Goal: Task Accomplishment & Management: Complete application form

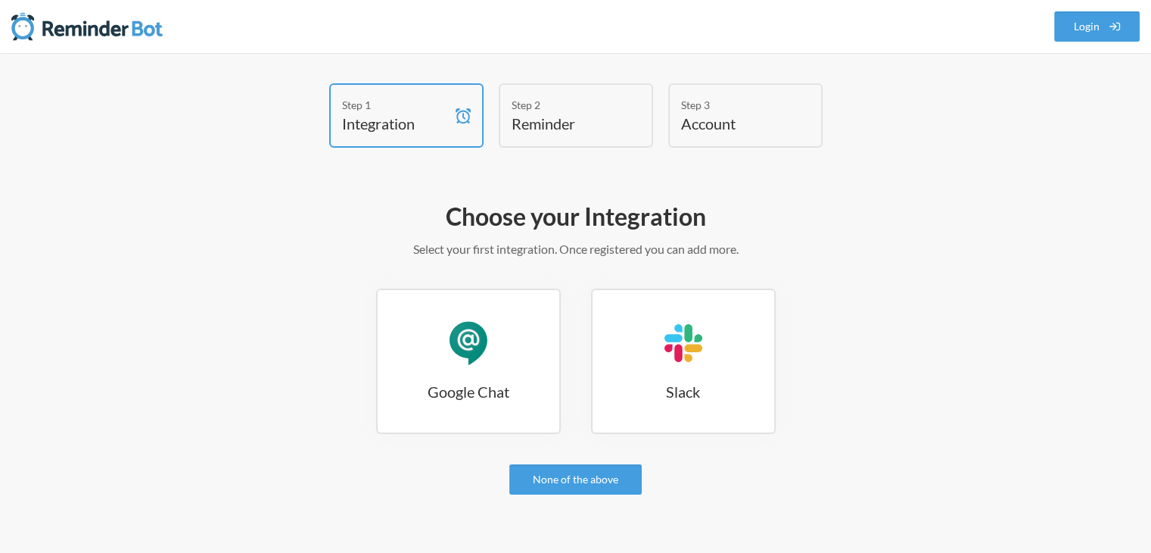
click at [422, 122] on h4 "Integration" at bounding box center [395, 123] width 106 height 21
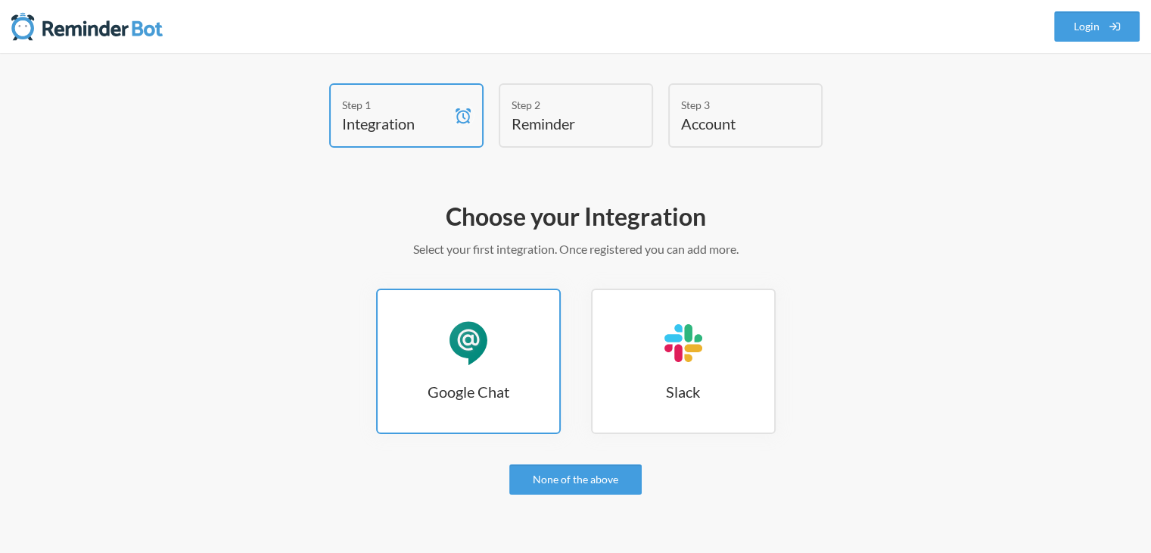
click at [466, 340] on div "Google Chat" at bounding box center [468, 342] width 45 height 45
click at [475, 345] on div "Google Chat" at bounding box center [468, 342] width 45 height 45
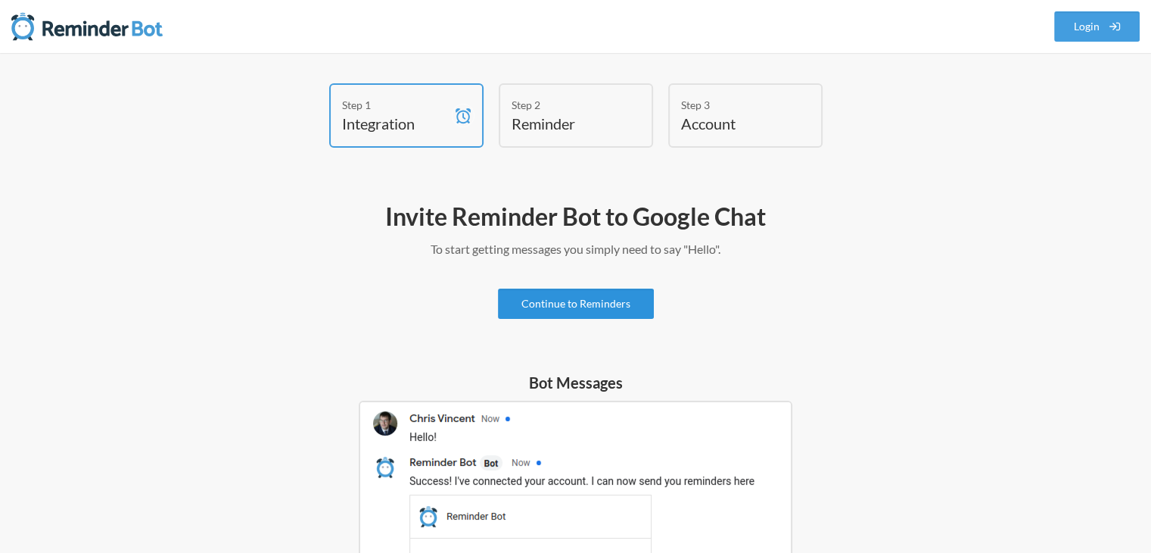
click at [630, 307] on link "Continue to Reminders" at bounding box center [576, 303] width 156 height 30
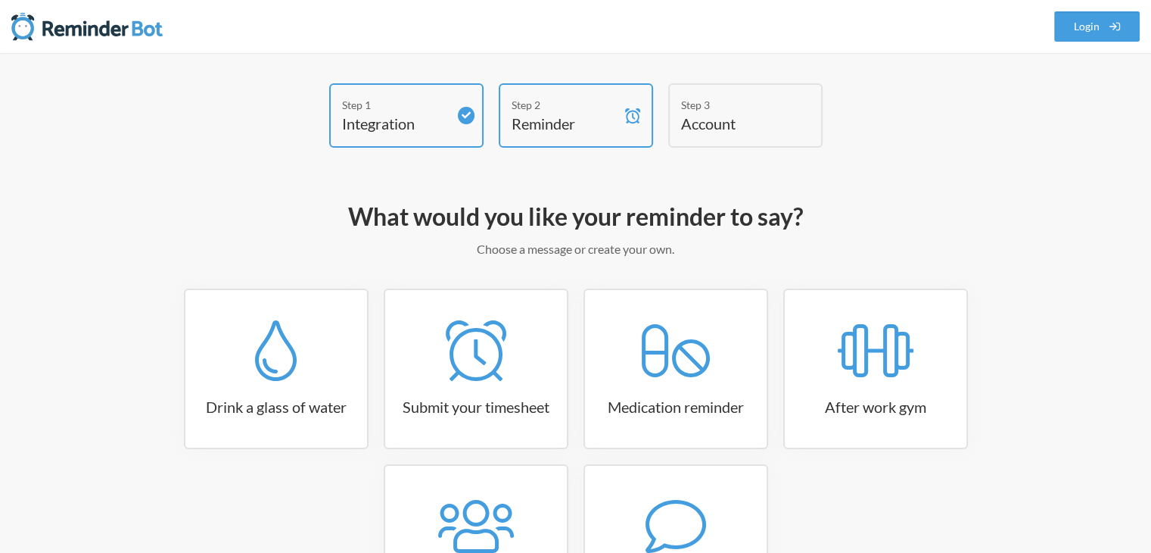
click at [534, 251] on p "Choose a message or create your own." at bounding box center [576, 249] width 878 height 18
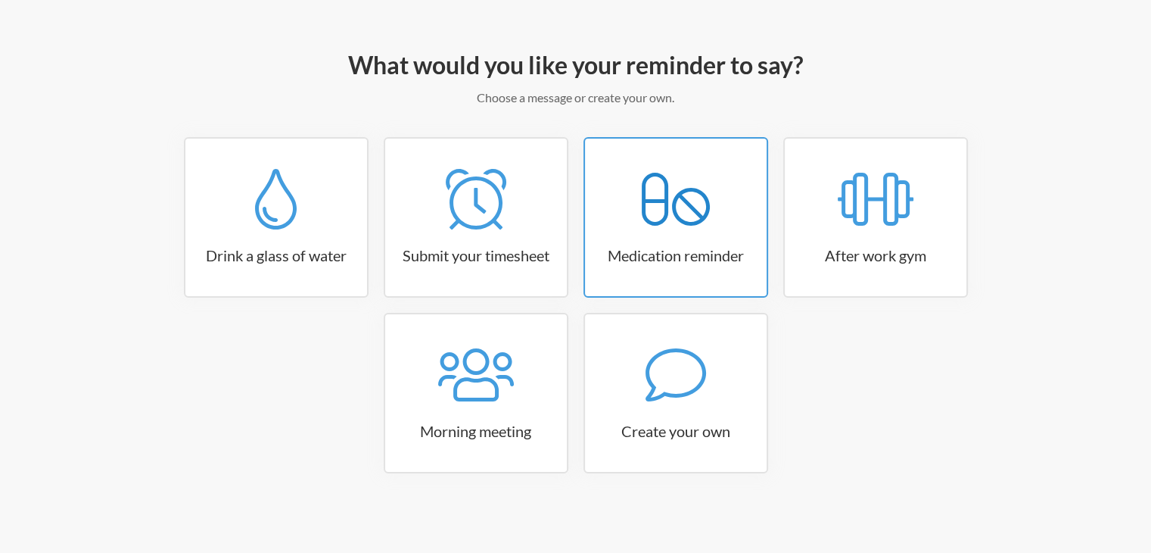
scroll to position [153, 0]
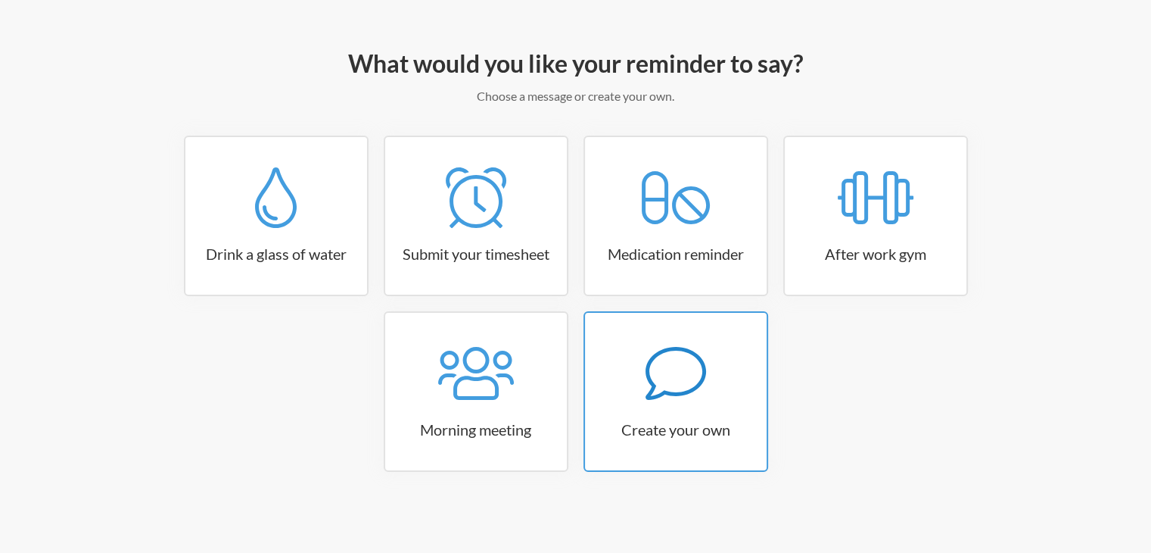
click at [684, 375] on icon at bounding box center [676, 373] width 61 height 61
select select "08:30:00"
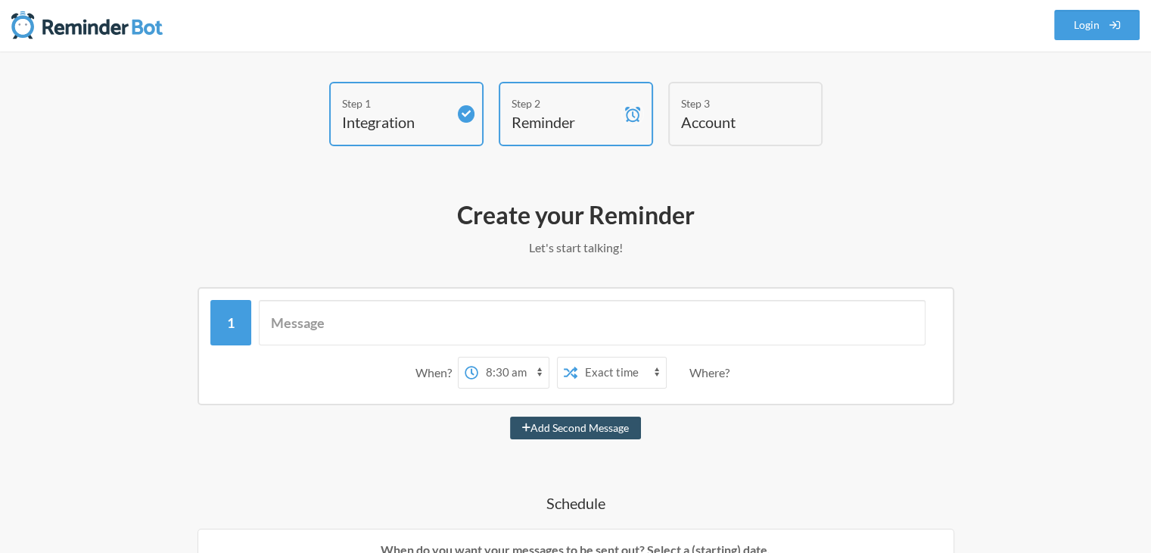
scroll to position [0, 0]
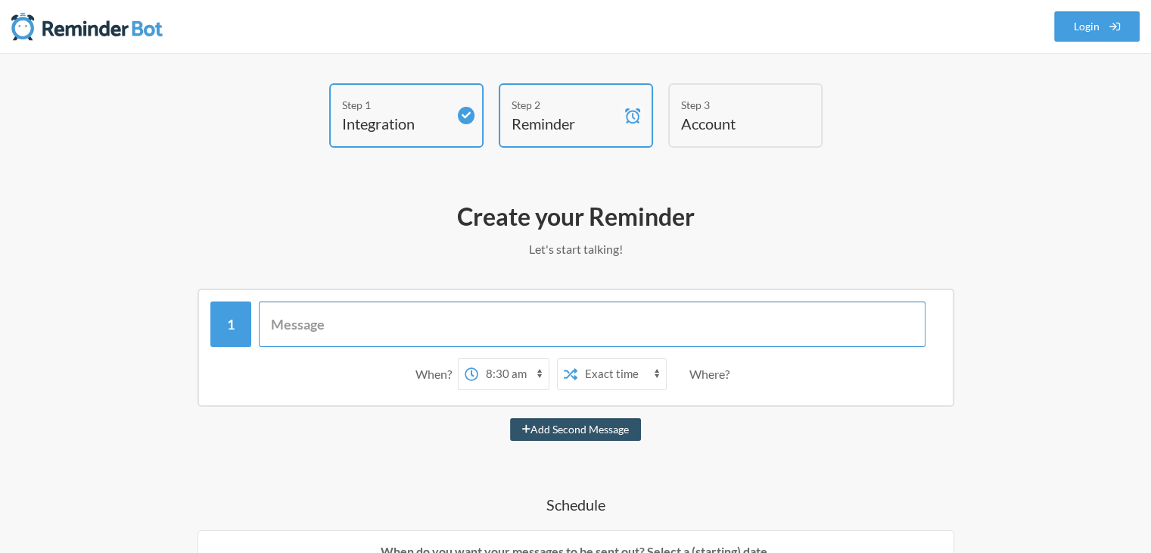
click at [405, 327] on input "text" at bounding box center [592, 323] width 667 height 45
click at [406, 323] on input "text" at bounding box center [592, 323] width 667 height 45
type input "Don't forget to log in to Factorial and Dialer on time."
click at [531, 371] on select "12:00 am 12:15 am 12:30 am 12:45 am 1:00 am 1:15 am 1:30 am 1:45 am 2:00 am 2:1…" at bounding box center [513, 374] width 70 height 30
click at [478, 359] on select "12:00 am 12:15 am 12:30 am 12:45 am 1:00 am 1:15 am 1:30 am 1:45 am 2:00 am 2:1…" at bounding box center [513, 374] width 70 height 30
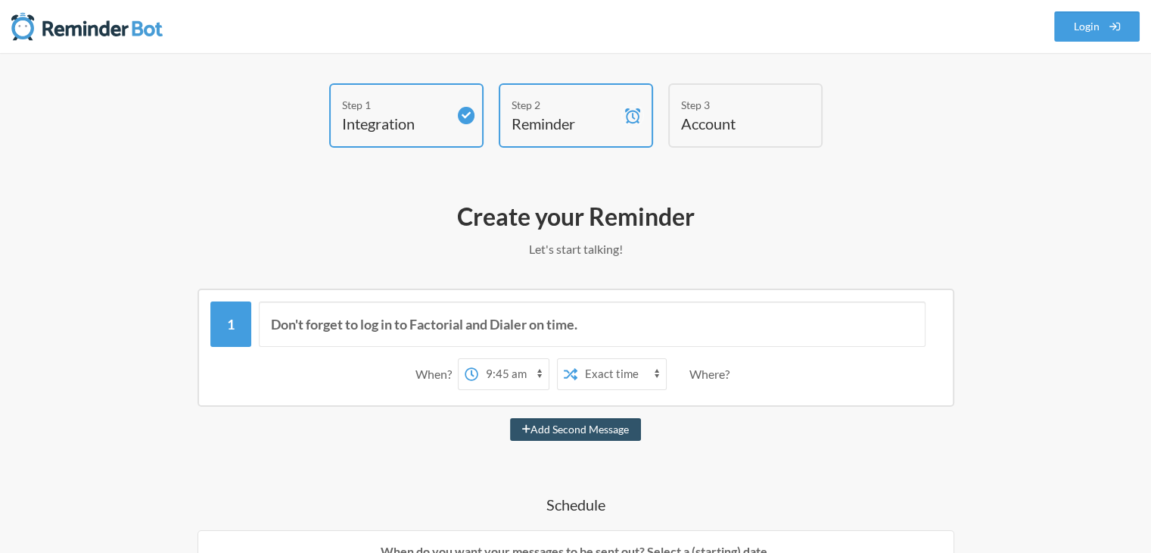
click at [509, 371] on select "12:00 am 12:15 am 12:30 am 12:45 am 1:00 am 1:15 am 1:30 am 1:45 am 2:00 am 2:1…" at bounding box center [513, 374] width 70 height 30
click at [478, 359] on select "12:00 am 12:15 am 12:30 am 12:45 am 1:00 am 1:15 am 1:30 am 1:45 am 2:00 am 2:1…" at bounding box center [513, 374] width 70 height 30
click at [520, 366] on select "12:00 am 12:15 am 12:30 am 12:45 am 1:00 am 1:15 am 1:30 am 1:45 am 2:00 am 2:1…" at bounding box center [513, 374] width 70 height 30
select select "09:45:00"
click at [478, 359] on select "12:00 am 12:15 am 12:30 am 12:45 am 1:00 am 1:15 am 1:30 am 1:45 am 2:00 am 2:1…" at bounding box center [513, 374] width 70 height 30
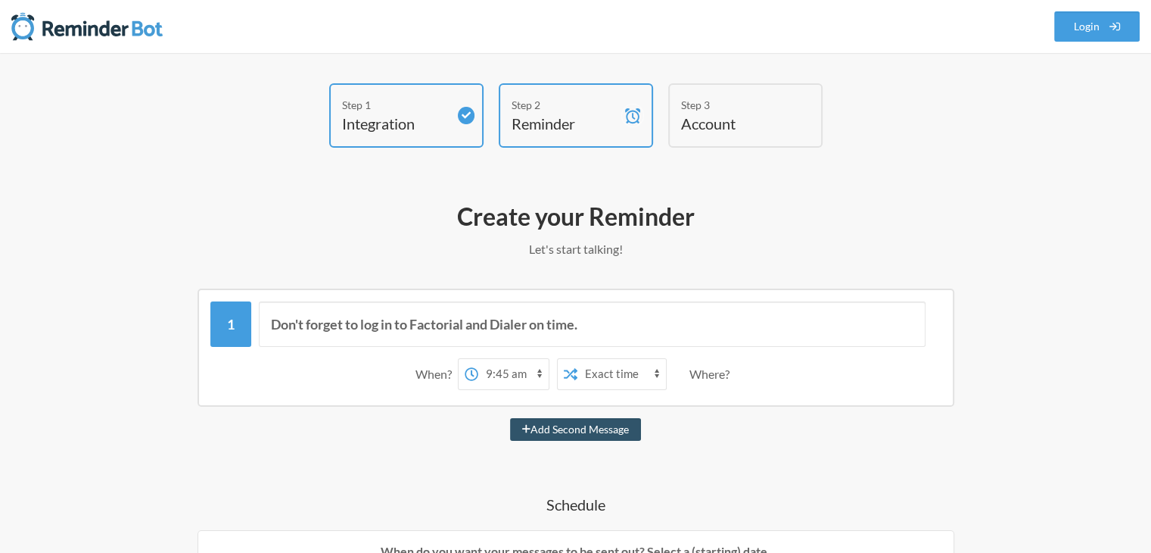
click at [630, 382] on select "Exact time Random time" at bounding box center [621, 374] width 89 height 30
click at [632, 371] on select "Exact time Random time" at bounding box center [621, 374] width 89 height 30
click at [650, 371] on select "Exact time Random time" at bounding box center [621, 374] width 89 height 30
click at [569, 373] on icon at bounding box center [571, 374] width 14 height 14
click at [577, 367] on select "Exact time Random time" at bounding box center [621, 374] width 89 height 30
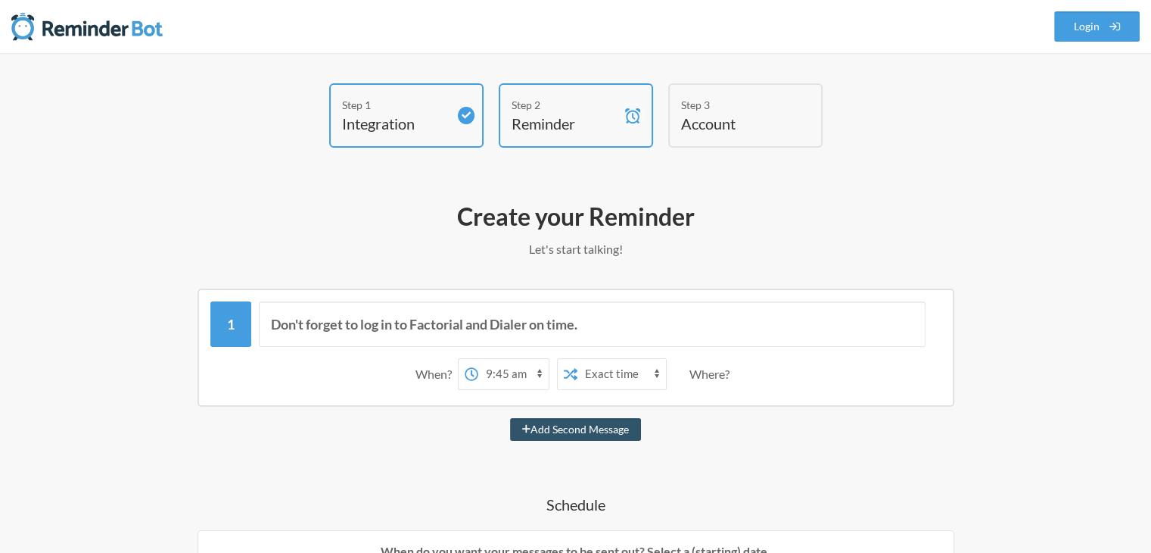
click at [663, 368] on select "Exact time Random time" at bounding box center [621, 374] width 89 height 30
click at [661, 372] on select "Exact time Random time" at bounding box center [621, 374] width 89 height 30
click at [577, 359] on select "Exact time Random time" at bounding box center [621, 374] width 89 height 30
click at [630, 371] on select "Exact time Random time" at bounding box center [621, 374] width 89 height 30
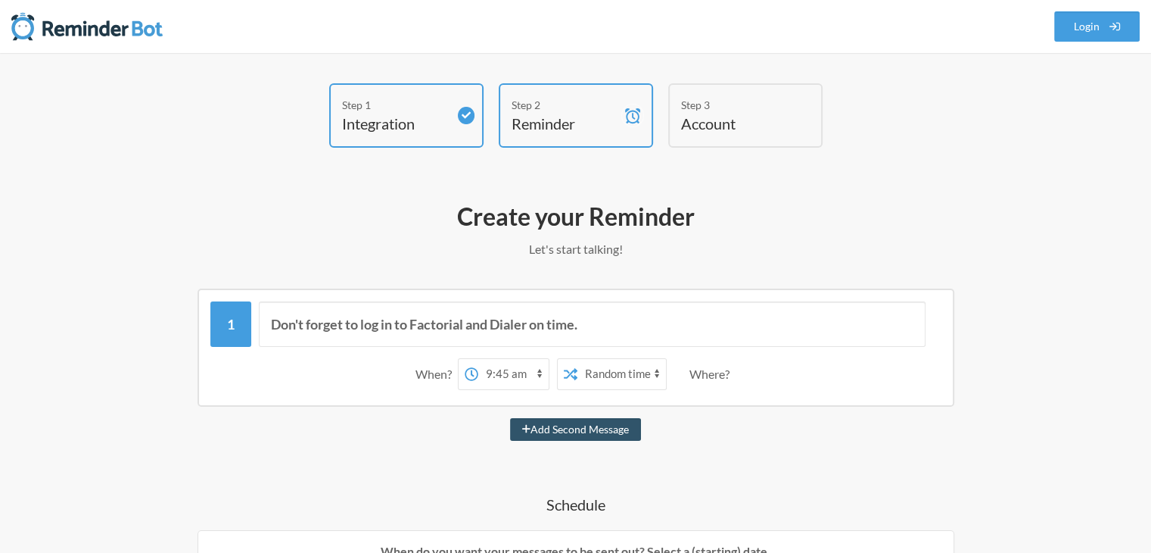
click at [643, 370] on select "Exact time Random time" at bounding box center [621, 374] width 89 height 30
click at [575, 367] on icon at bounding box center [571, 374] width 14 height 14
click at [622, 370] on select "Exact time Random time" at bounding box center [621, 374] width 89 height 30
select select "false"
click at [577, 359] on select "Exact time Random time" at bounding box center [621, 374] width 89 height 30
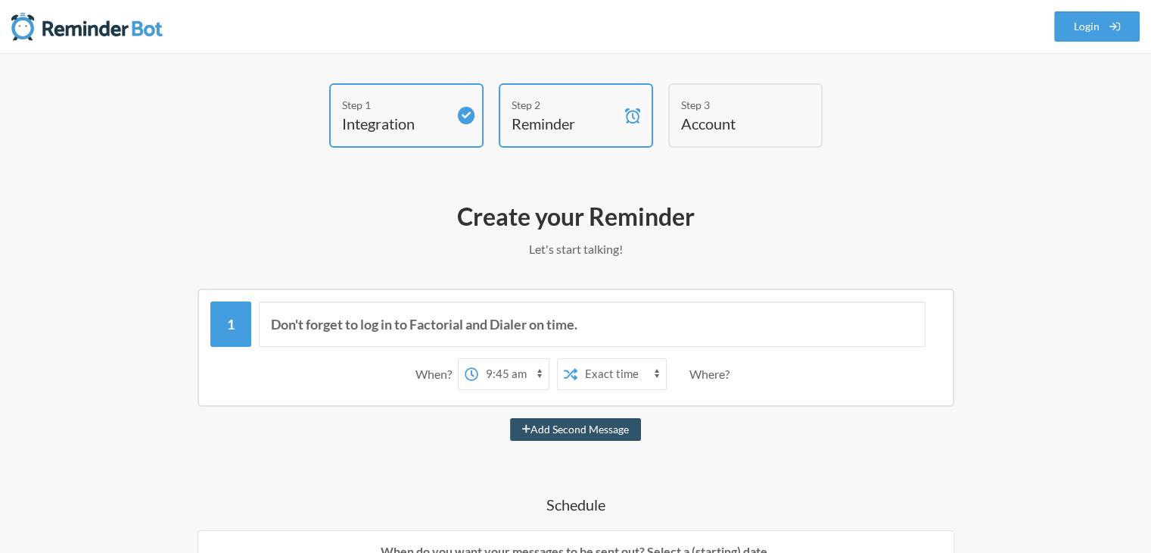
click at [705, 375] on div "Where?" at bounding box center [713, 374] width 46 height 32
click at [708, 367] on div "Where?" at bounding box center [713, 374] width 46 height 32
click at [731, 372] on div "Where?" at bounding box center [713, 374] width 46 height 32
click at [725, 373] on div "Where?" at bounding box center [713, 374] width 46 height 32
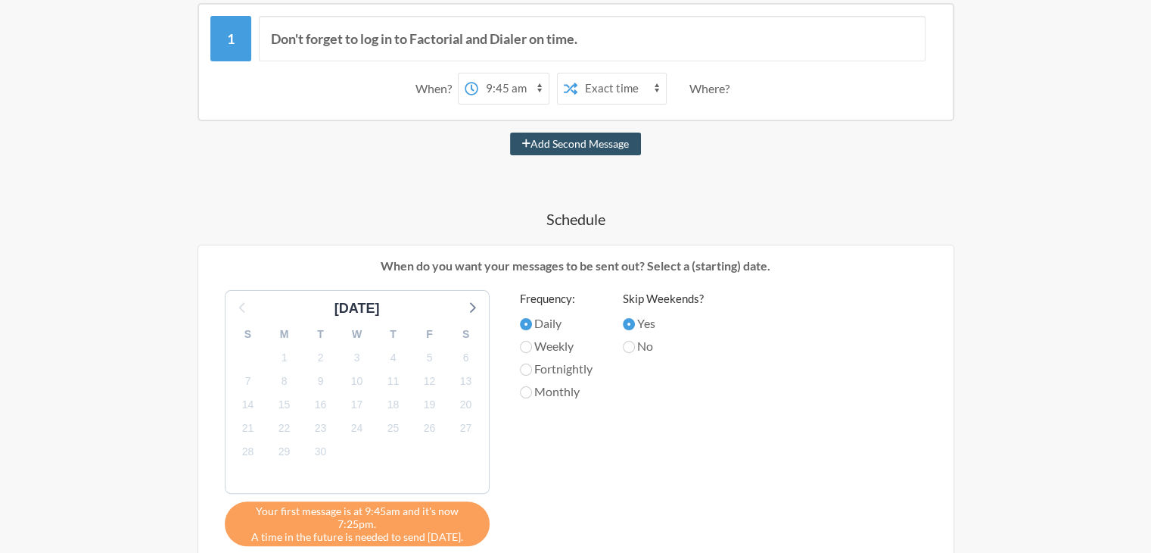
scroll to position [303, 0]
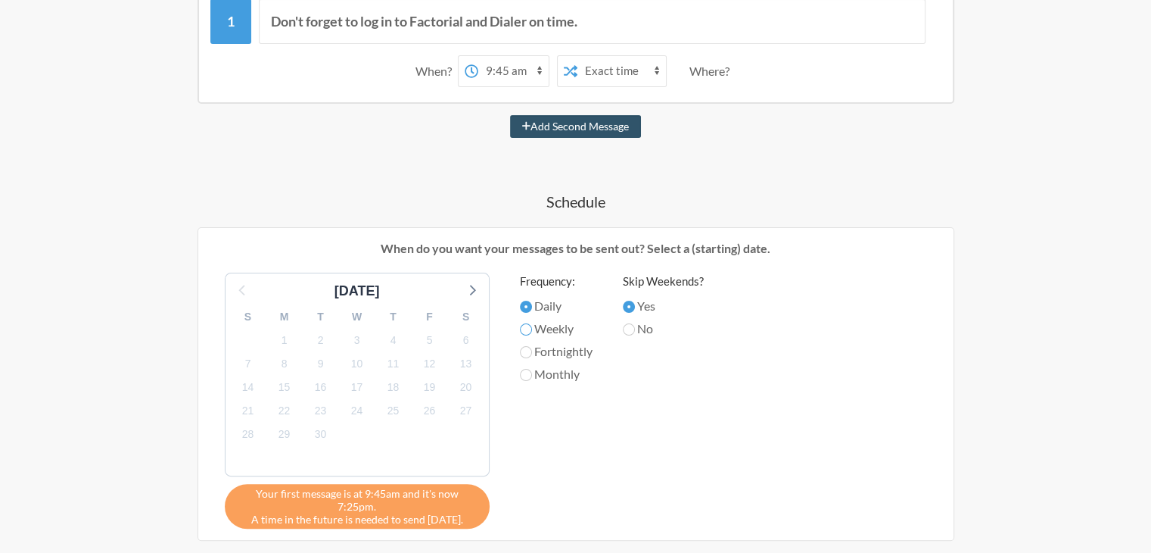
click at [527, 328] on input "Weekly" at bounding box center [526, 329] width 12 height 12
radio input "true"
click at [285, 363] on span "8" at bounding box center [284, 363] width 21 height 21
click at [319, 359] on span "9" at bounding box center [320, 363] width 21 height 21
click at [350, 359] on span "10" at bounding box center [357, 363] width 21 height 21
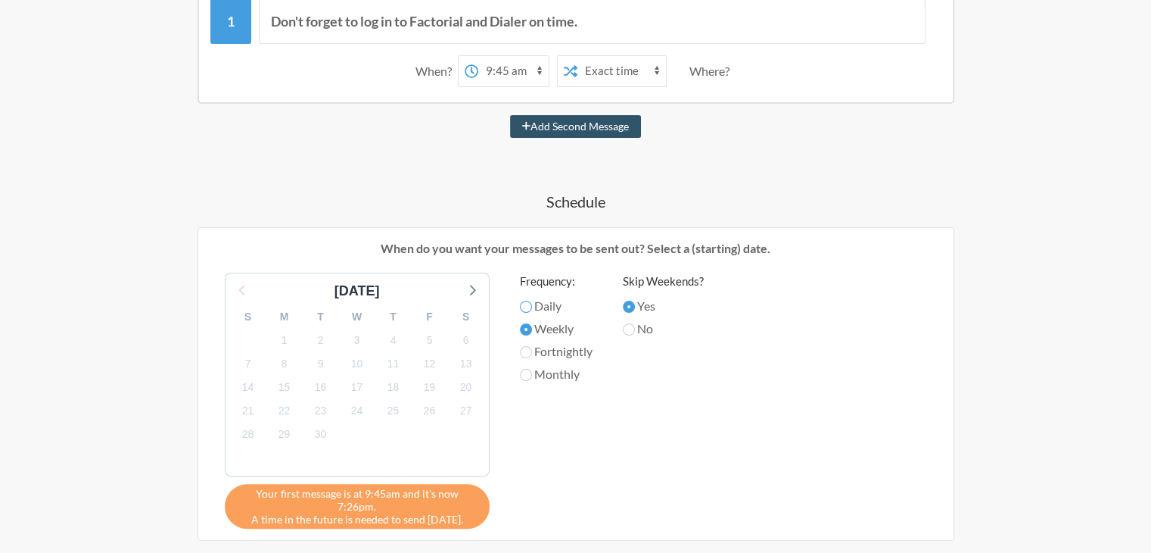
click at [523, 305] on input "Daily" at bounding box center [526, 306] width 12 height 12
radio input "true"
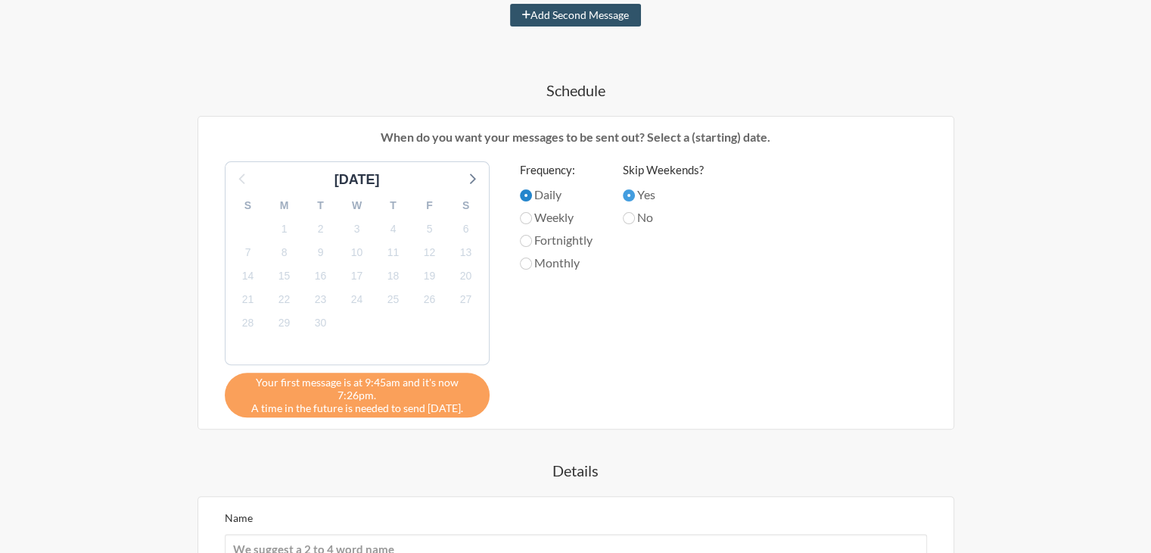
scroll to position [530, 0]
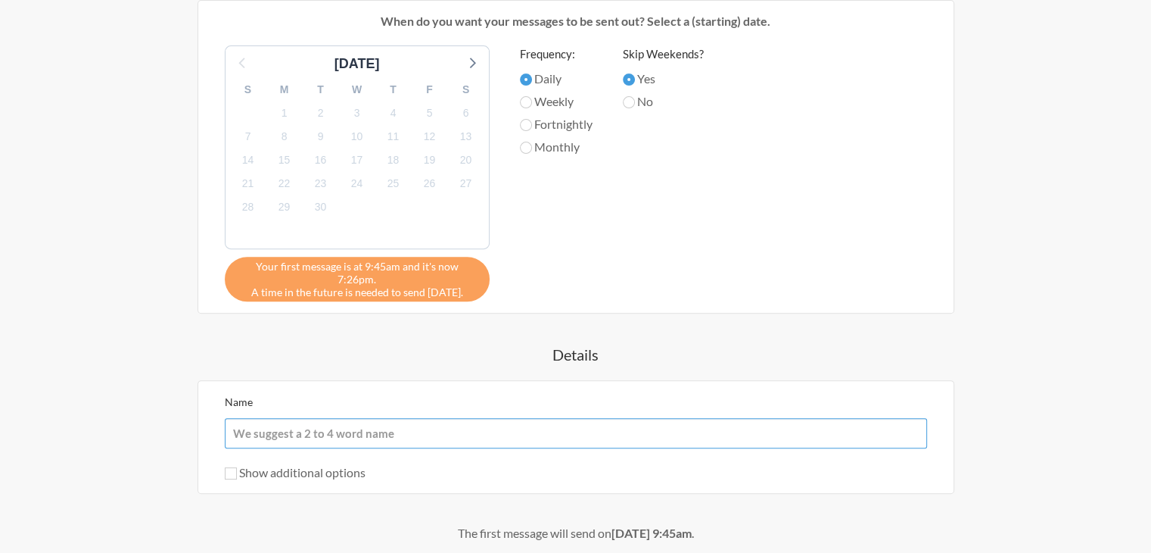
click at [244, 418] on input "Name" at bounding box center [576, 433] width 702 height 30
click at [481, 463] on div "Show additional options" at bounding box center [576, 472] width 702 height 18
click at [236, 467] on input "Show additional options" at bounding box center [231, 473] width 12 height 12
checkbox input "true"
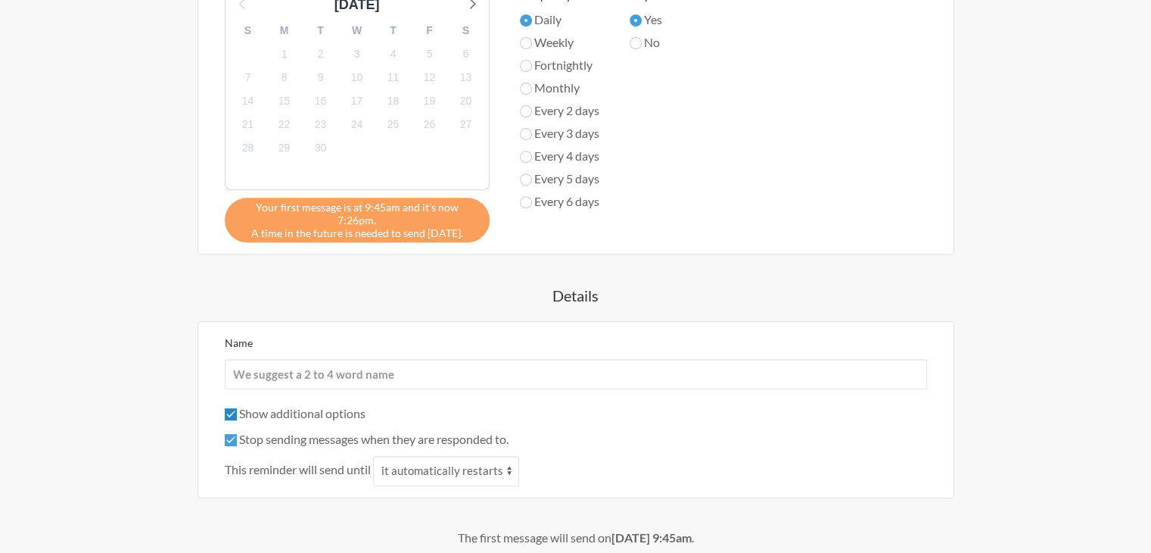
scroll to position [681, 0]
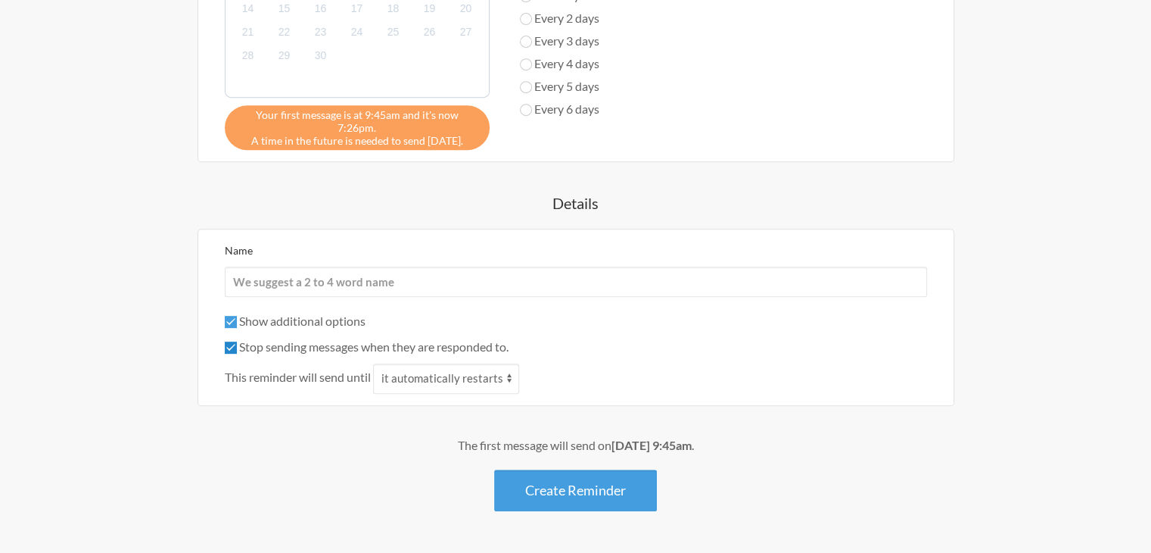
click at [230, 341] on input "Stop sending messages when they are responded to." at bounding box center [231, 347] width 12 height 12
checkbox input "false"
click at [229, 316] on input "Show additional options" at bounding box center [231, 322] width 12 height 12
checkbox input "false"
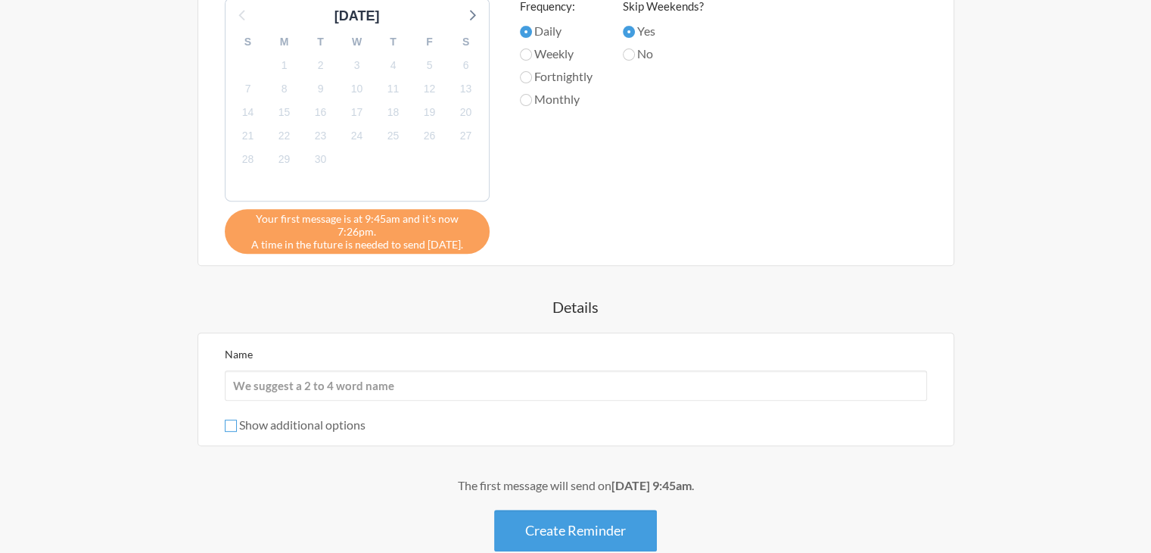
scroll to position [605, 0]
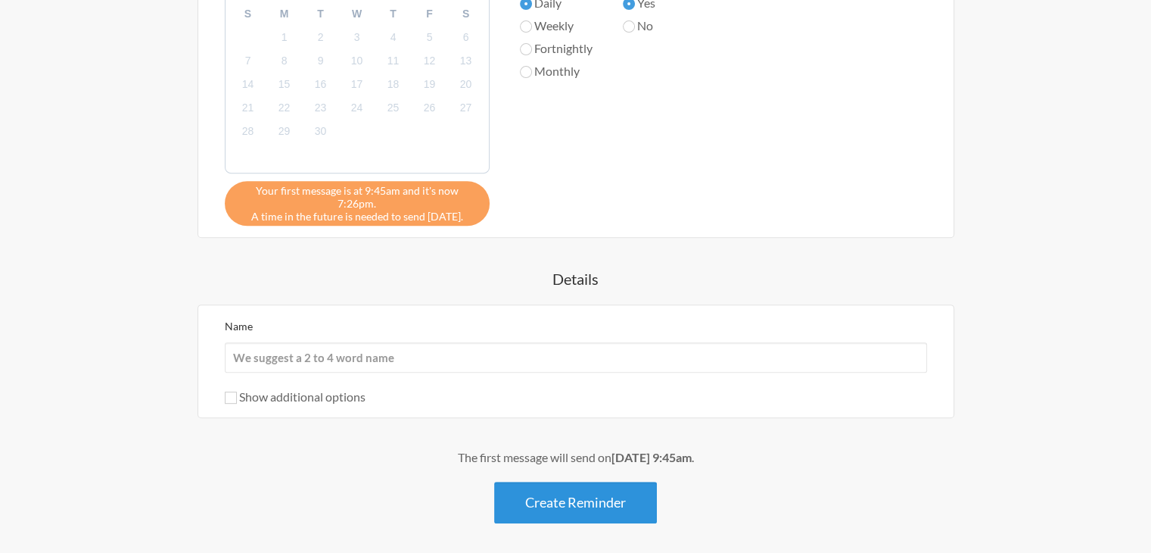
click at [587, 488] on button "Create Reminder" at bounding box center [575, 502] width 163 height 42
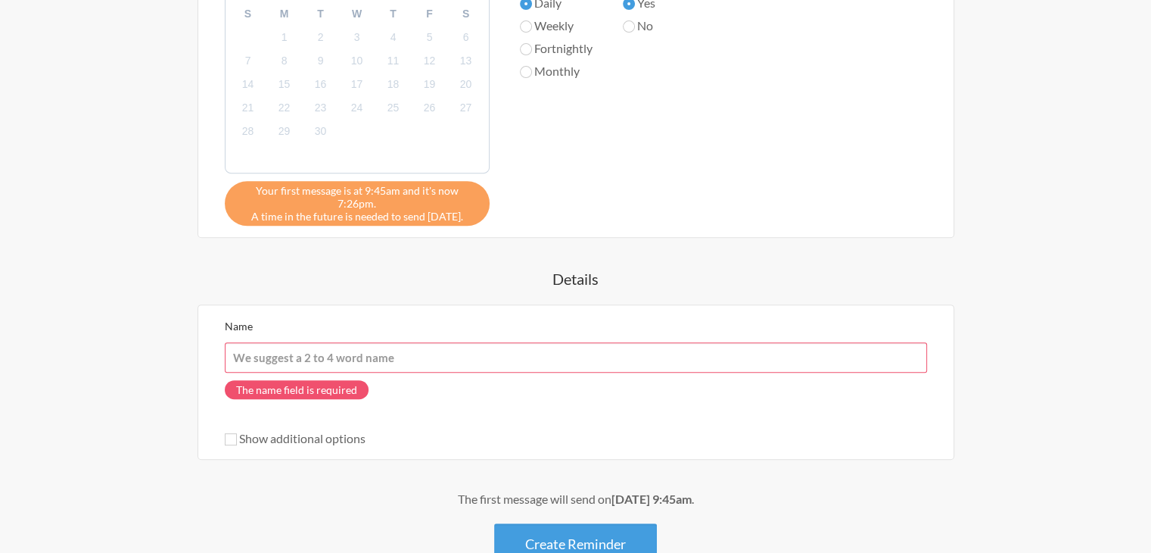
click at [412, 342] on input "Name" at bounding box center [576, 357] width 702 height 30
click at [511, 406] on div "Name The name field is required Show additional options Hide this reminder from…" at bounding box center [576, 381] width 702 height 131
click at [421, 344] on input "Name" at bounding box center [576, 357] width 702 height 30
click at [425, 342] on input "Name" at bounding box center [576, 357] width 702 height 30
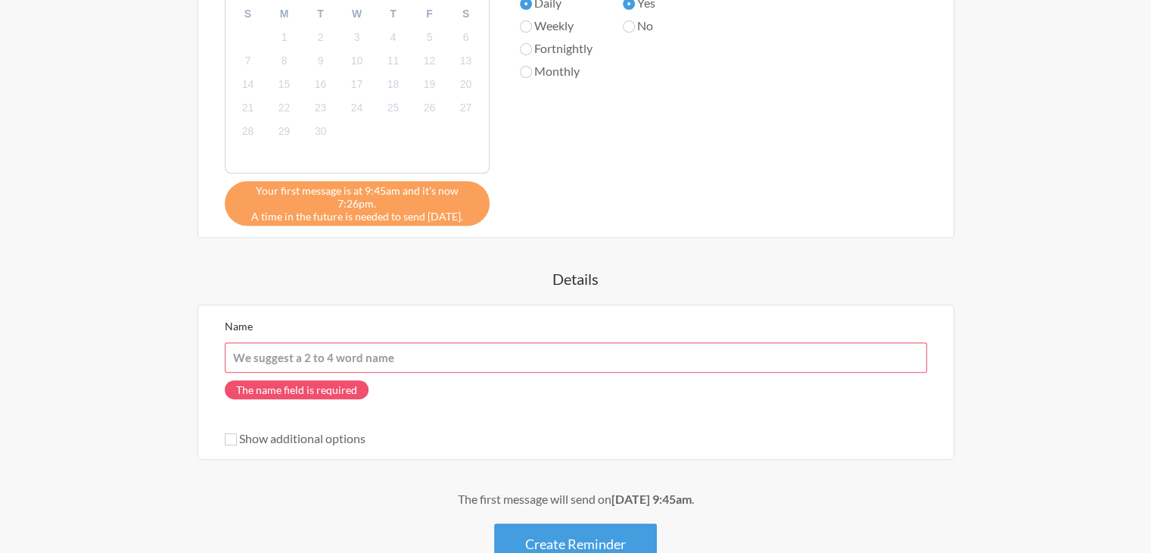
click at [425, 342] on input "Name" at bounding box center [576, 357] width 702 height 30
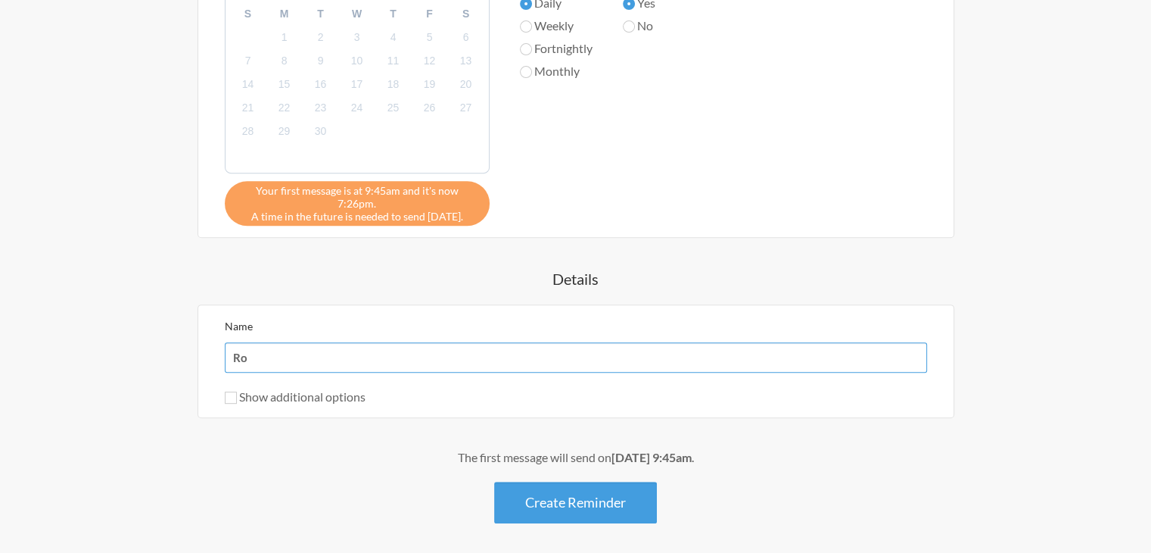
type input "R"
type input "Team"
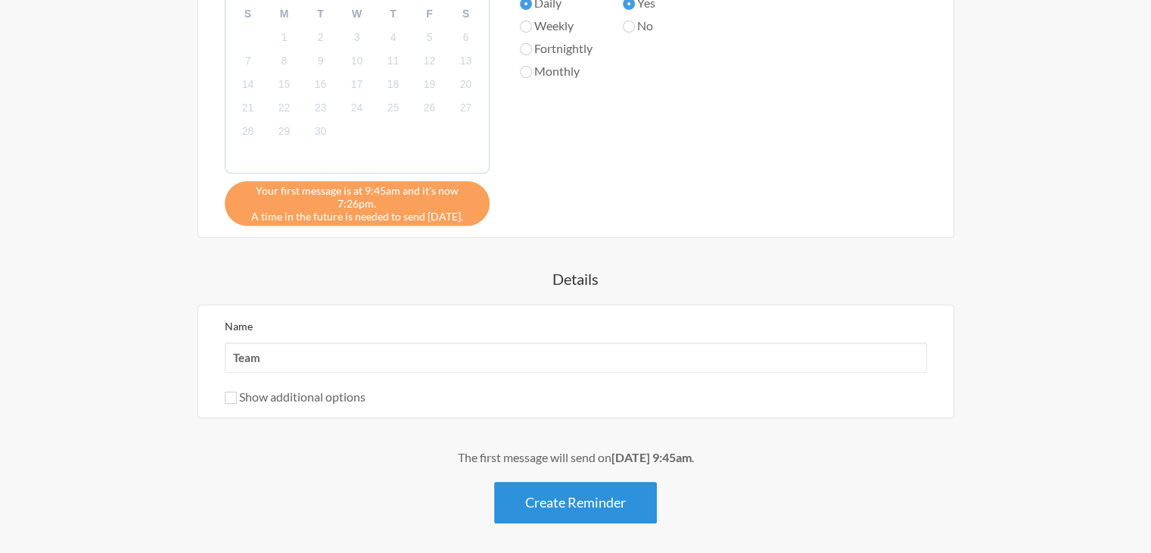
click at [582, 493] on button "Create Reminder" at bounding box center [575, 502] width 163 height 42
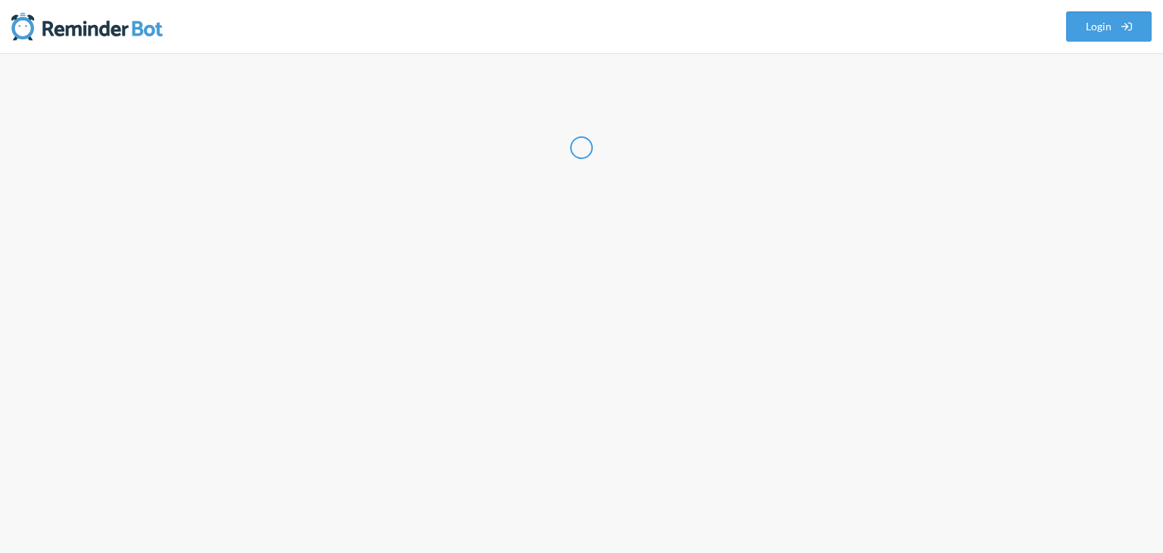
select select "US"
